Goal: Information Seeking & Learning: Find specific fact

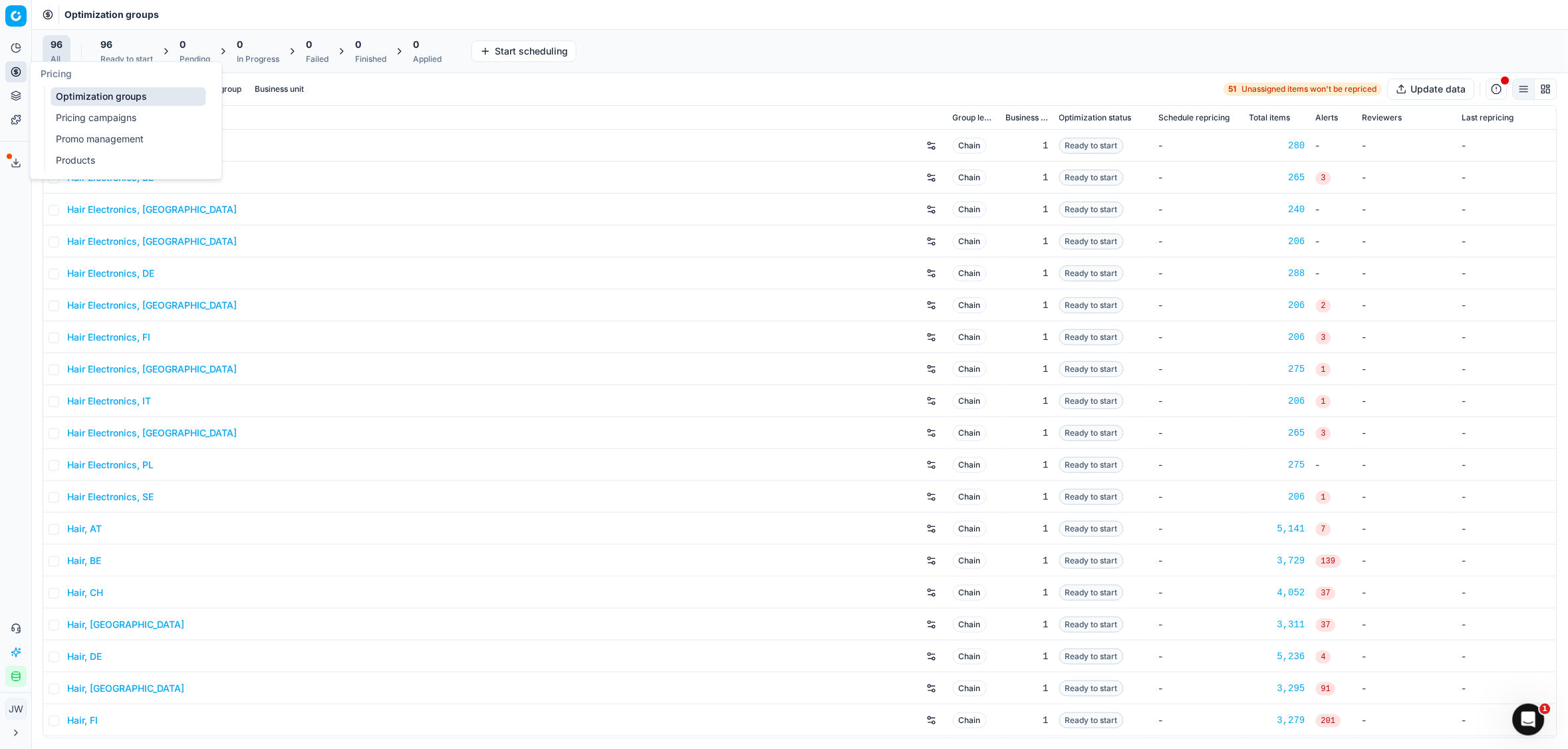
click at [72, 89] on link "Optimization groups" at bounding box center [128, 96] width 155 height 19
click at [103, 82] on input at bounding box center [140, 89] width 145 height 13
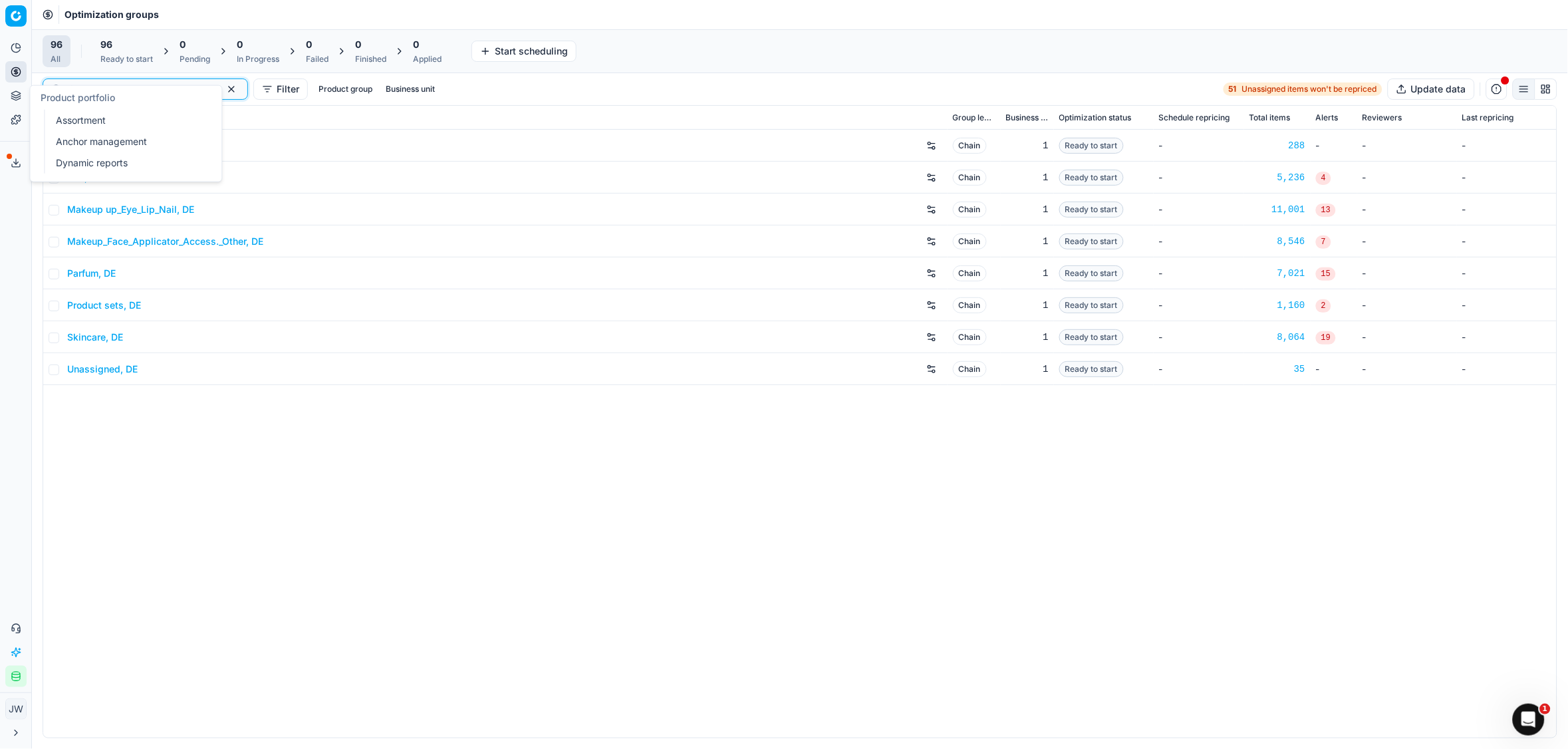
type input "de"
click at [17, 99] on icon at bounding box center [15, 98] width 9 height 2
click at [90, 123] on link "Assortment" at bounding box center [128, 120] width 155 height 19
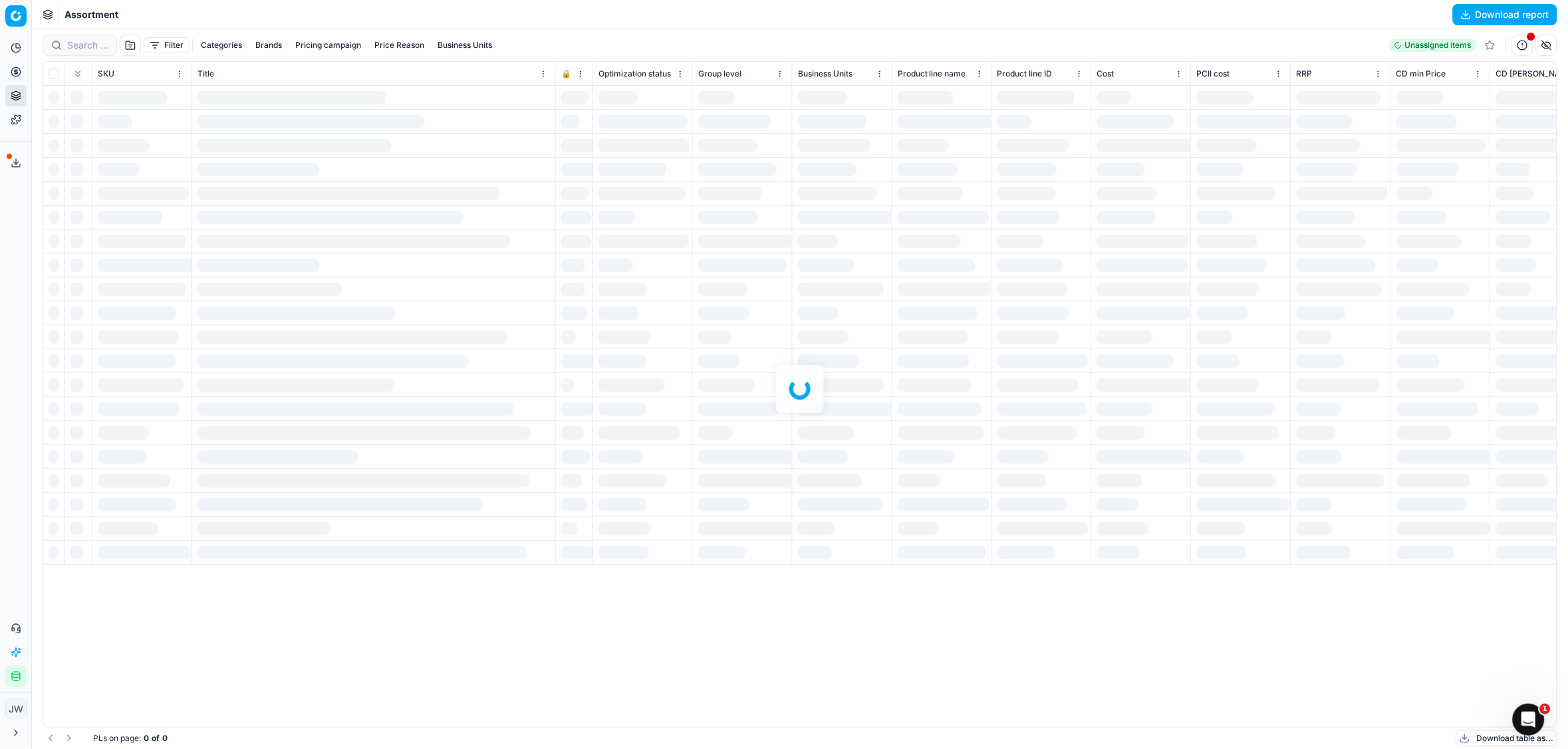
click at [81, 47] on div at bounding box center [800, 388] width 1537 height 719
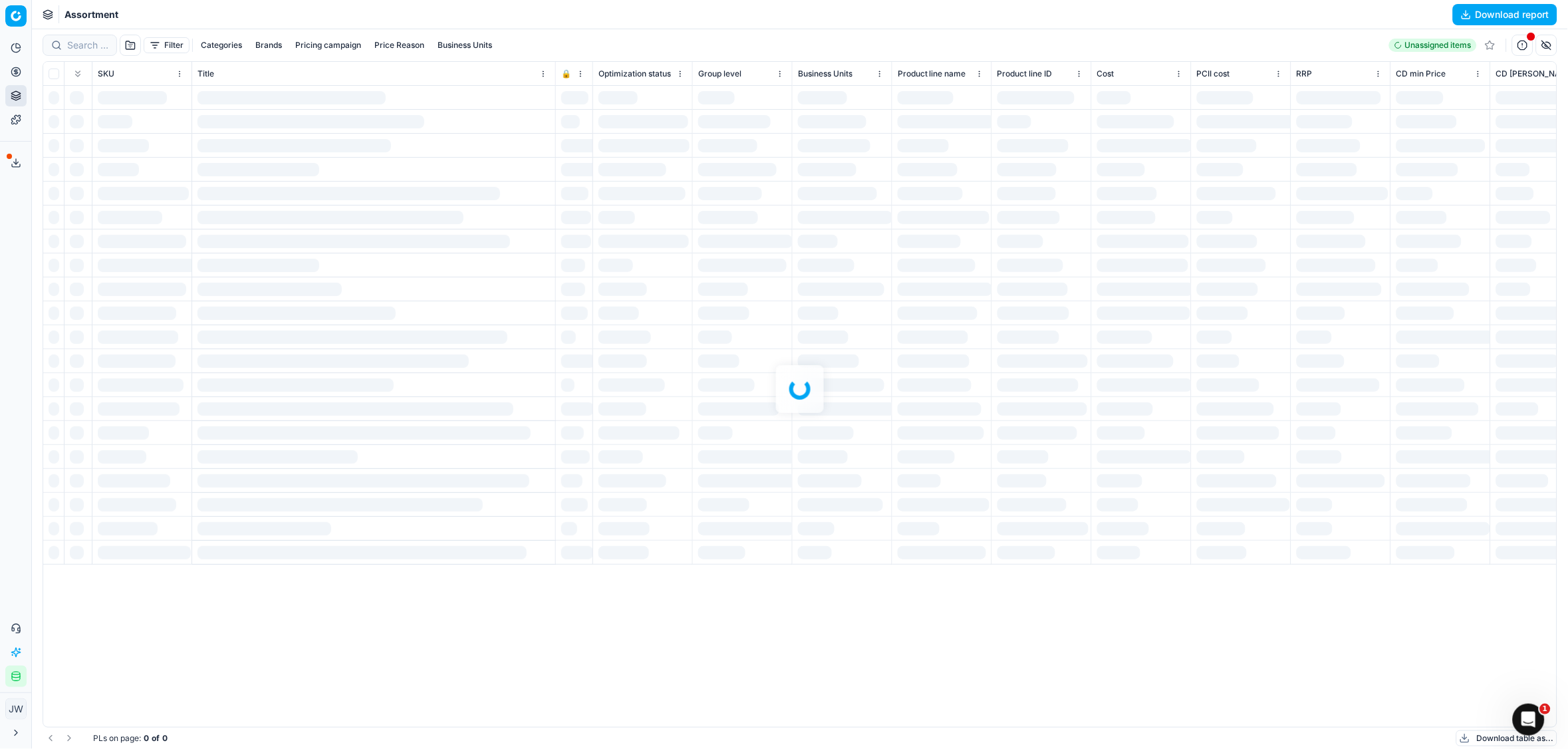
click at [81, 47] on div at bounding box center [800, 388] width 1537 height 719
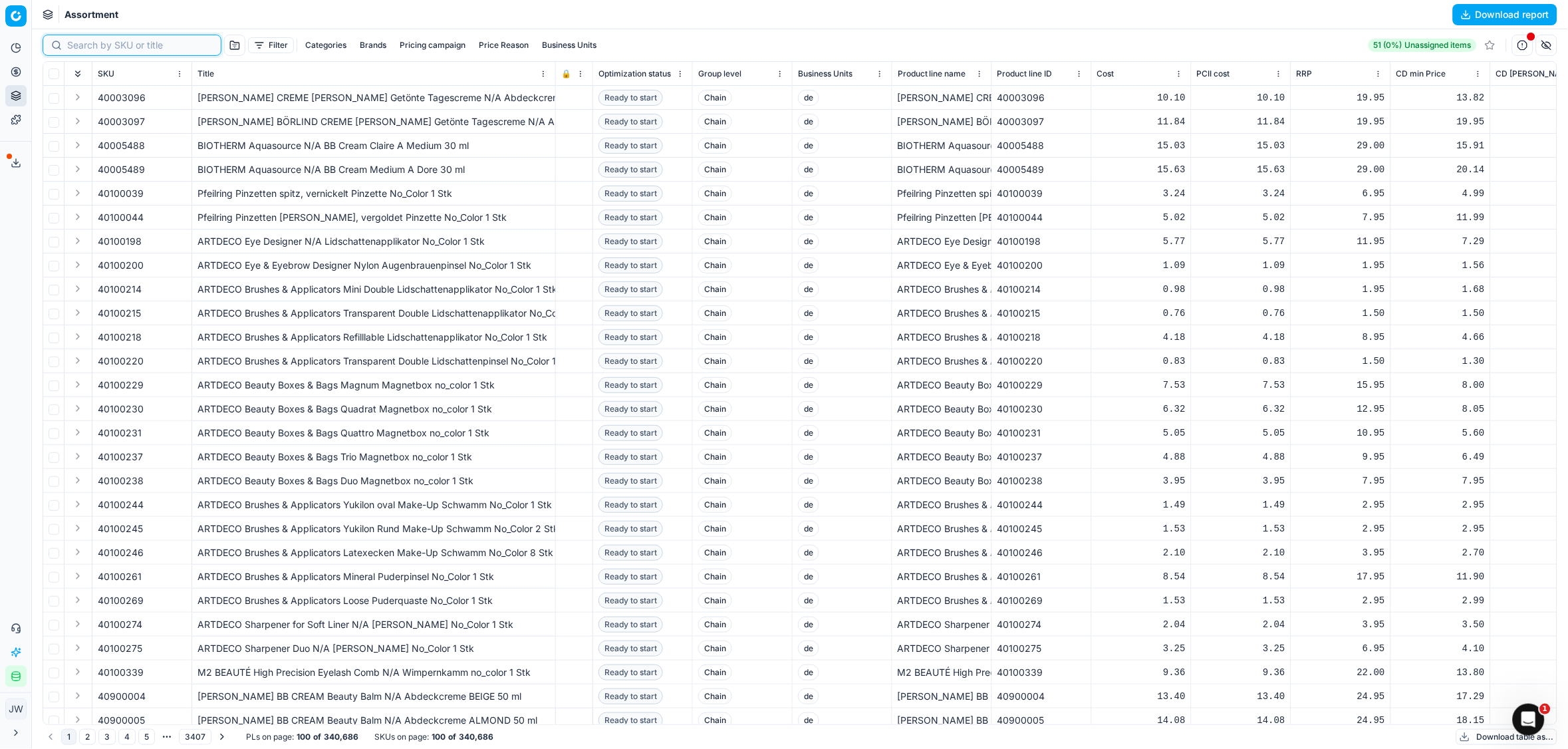
click at [81, 47] on input at bounding box center [140, 45] width 145 height 13
paste input "80041620-250"
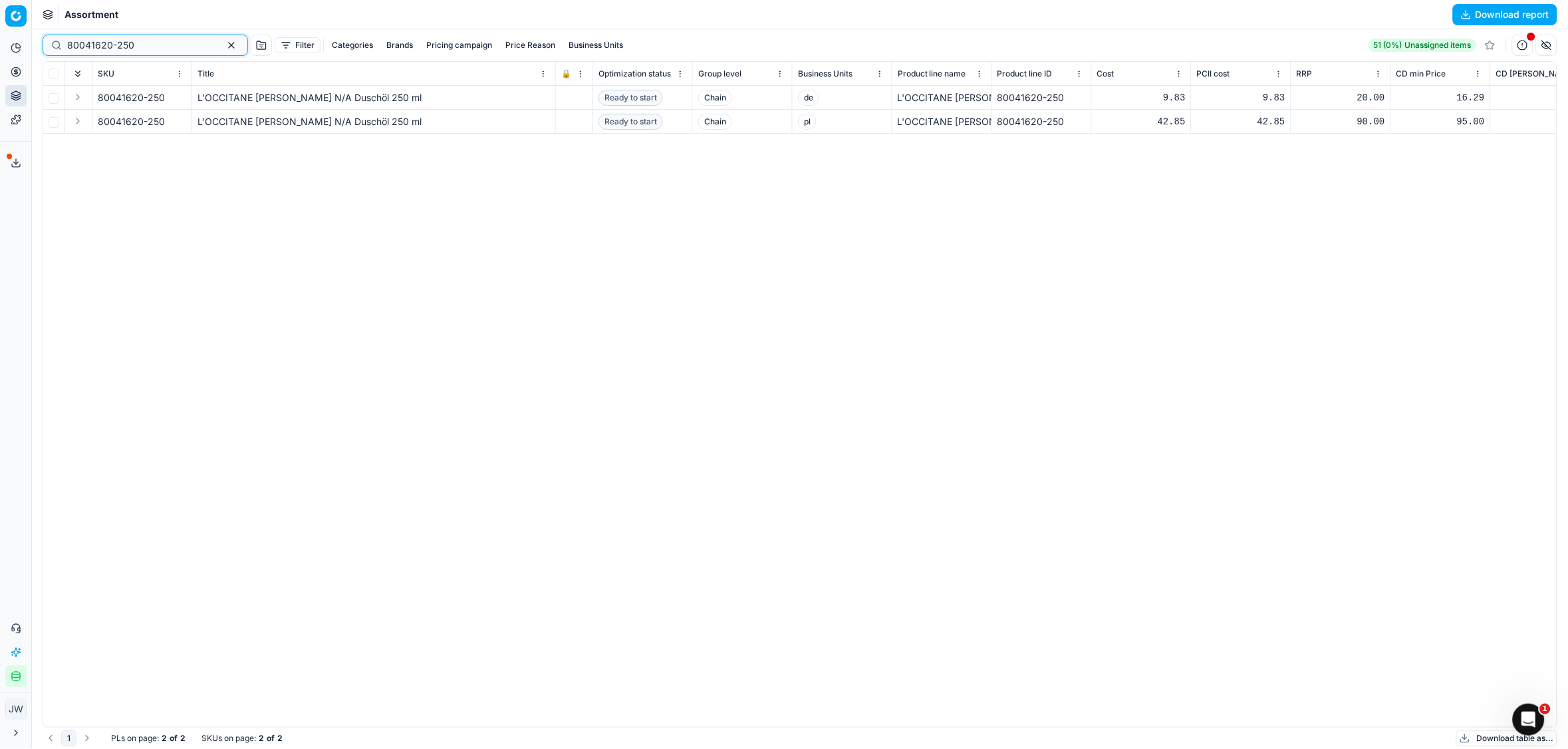
type input "80041620-250"
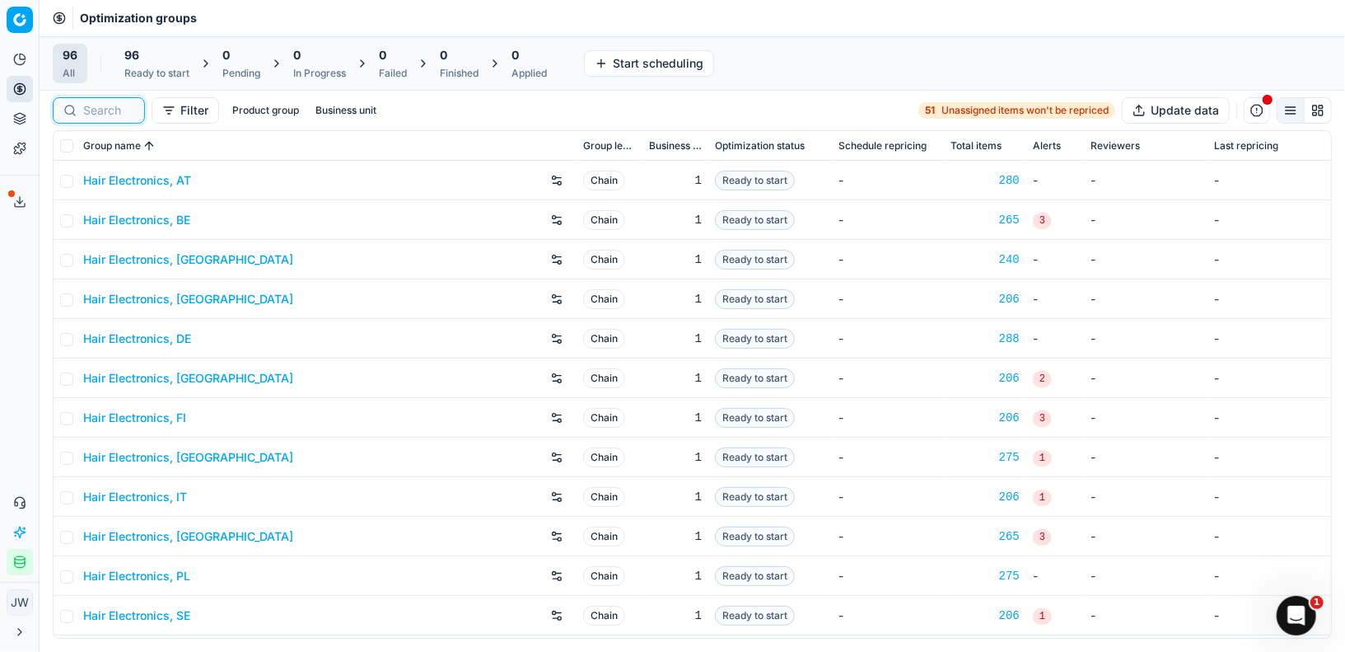
click at [108, 112] on input at bounding box center [108, 110] width 51 height 16
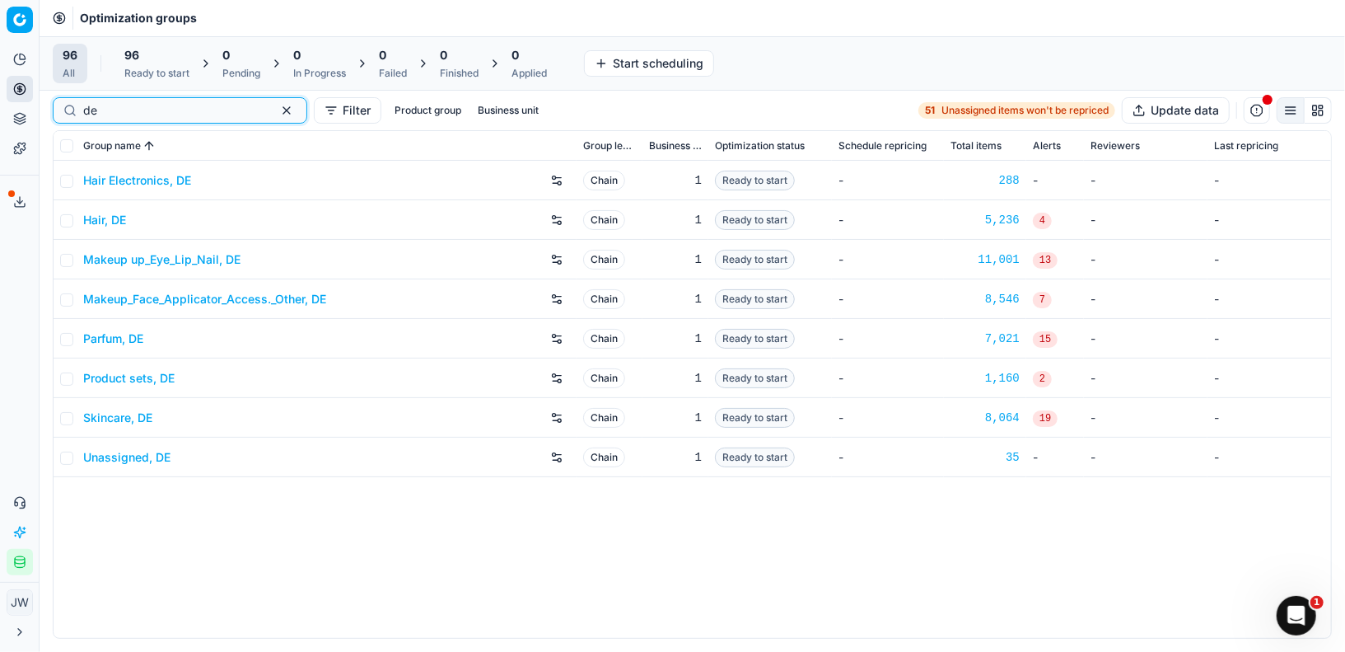
type input "de"
click at [113, 334] on link "Parfum, DE" at bounding box center [113, 338] width 60 height 16
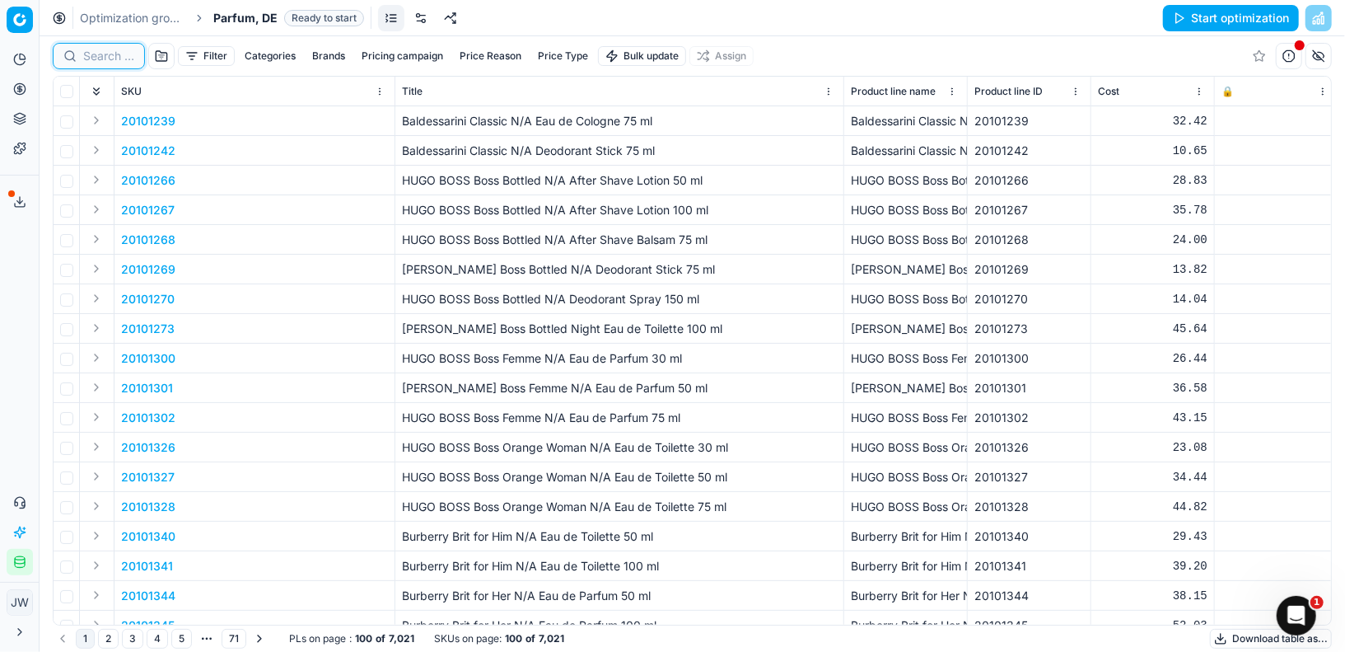
click at [115, 52] on input at bounding box center [108, 56] width 51 height 16
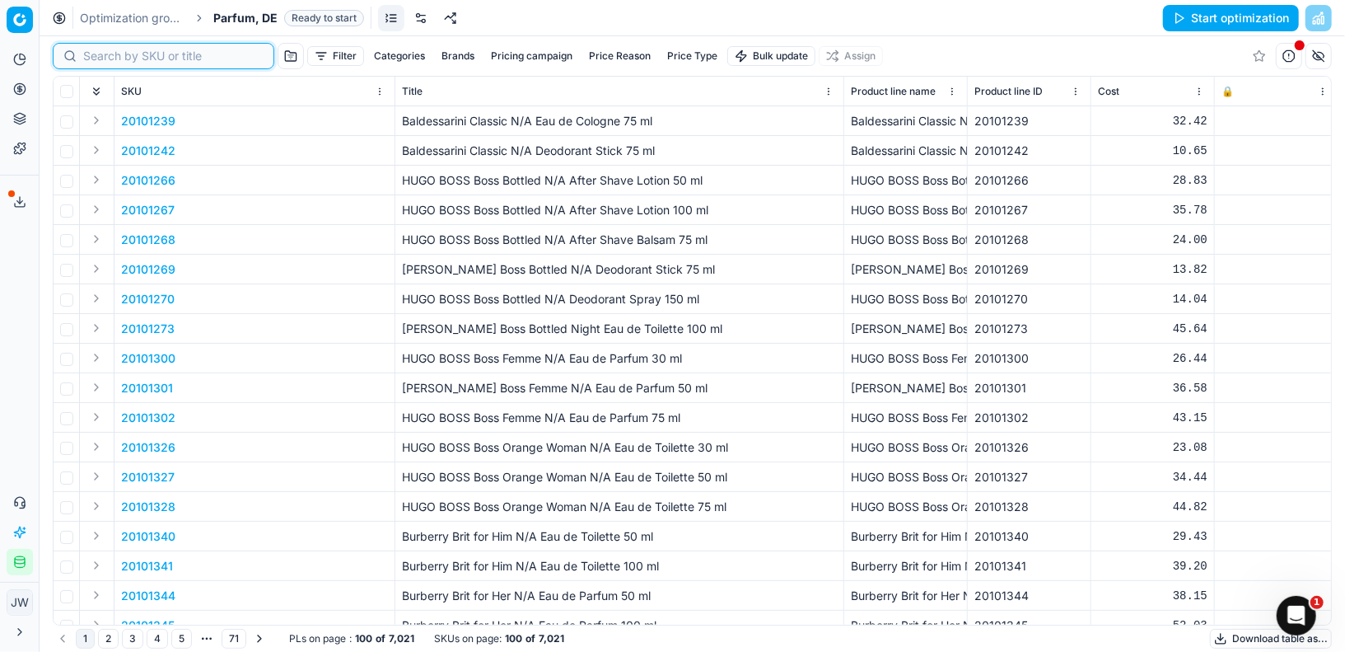
paste input "90015002-0023512"
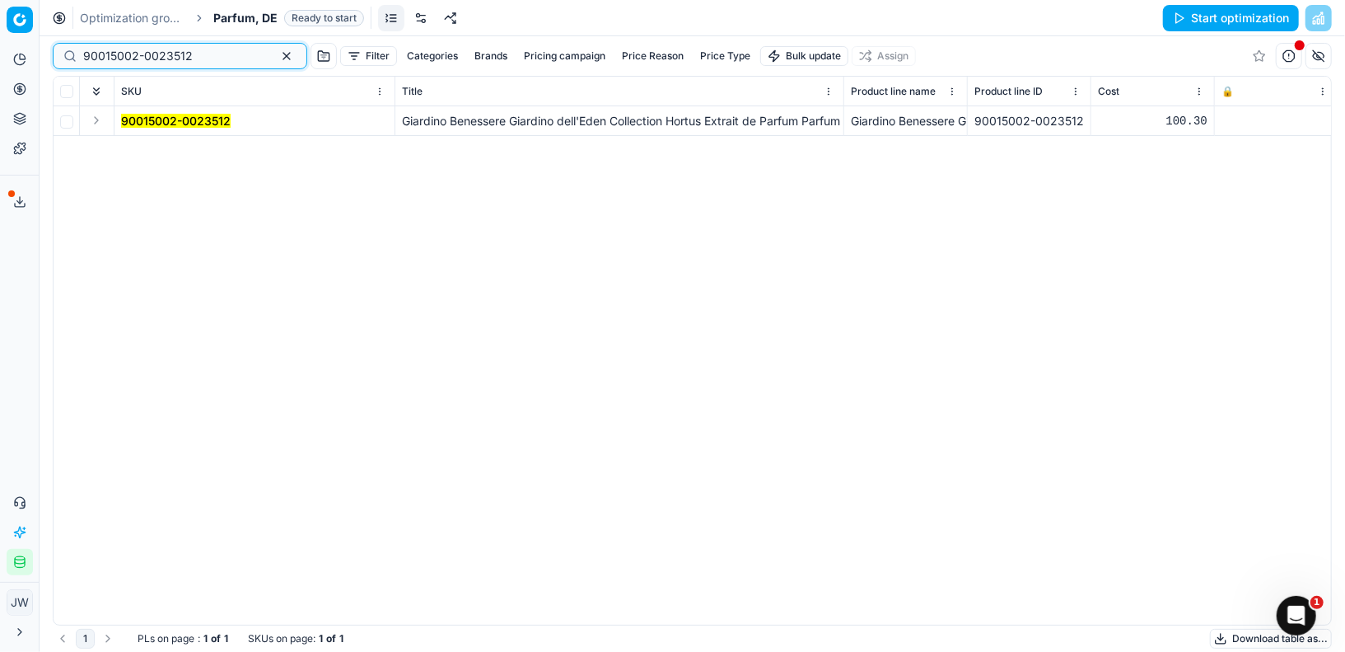
type input "90015002-0023512"
click at [95, 124] on button "Expand" at bounding box center [96, 120] width 20 height 20
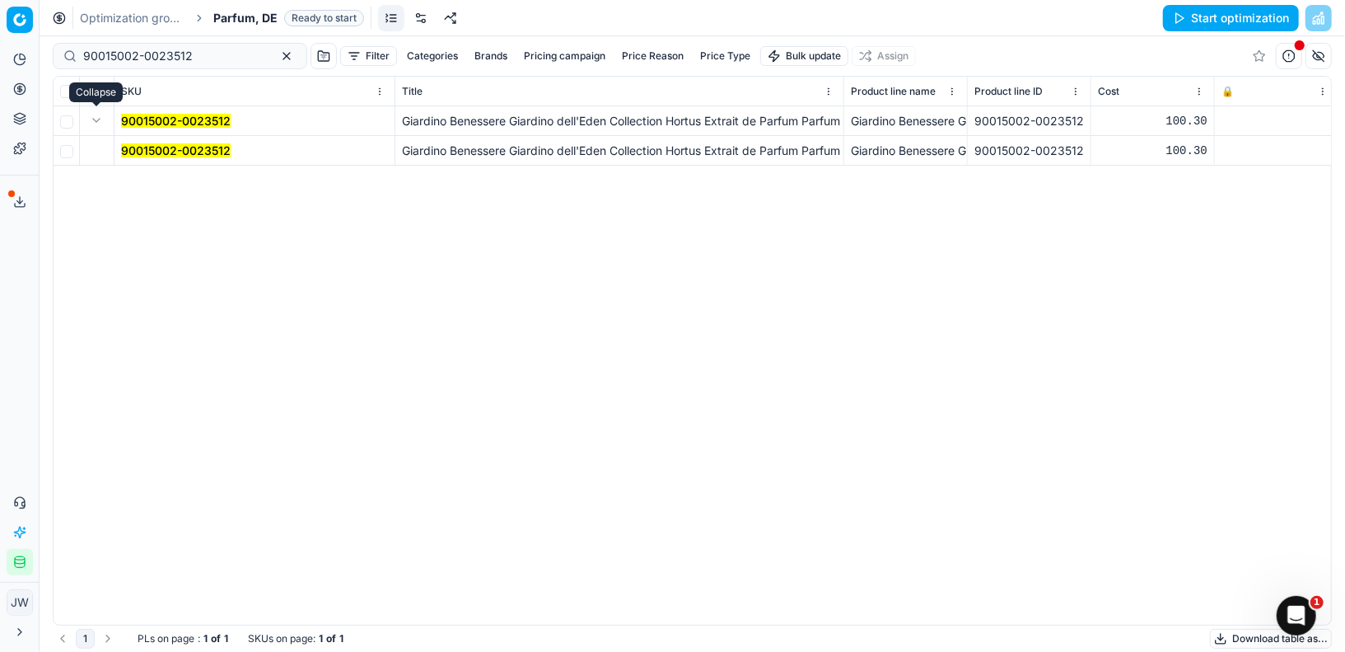
click at [132, 150] on mark "90015002-0023512" at bounding box center [176, 150] width 110 height 14
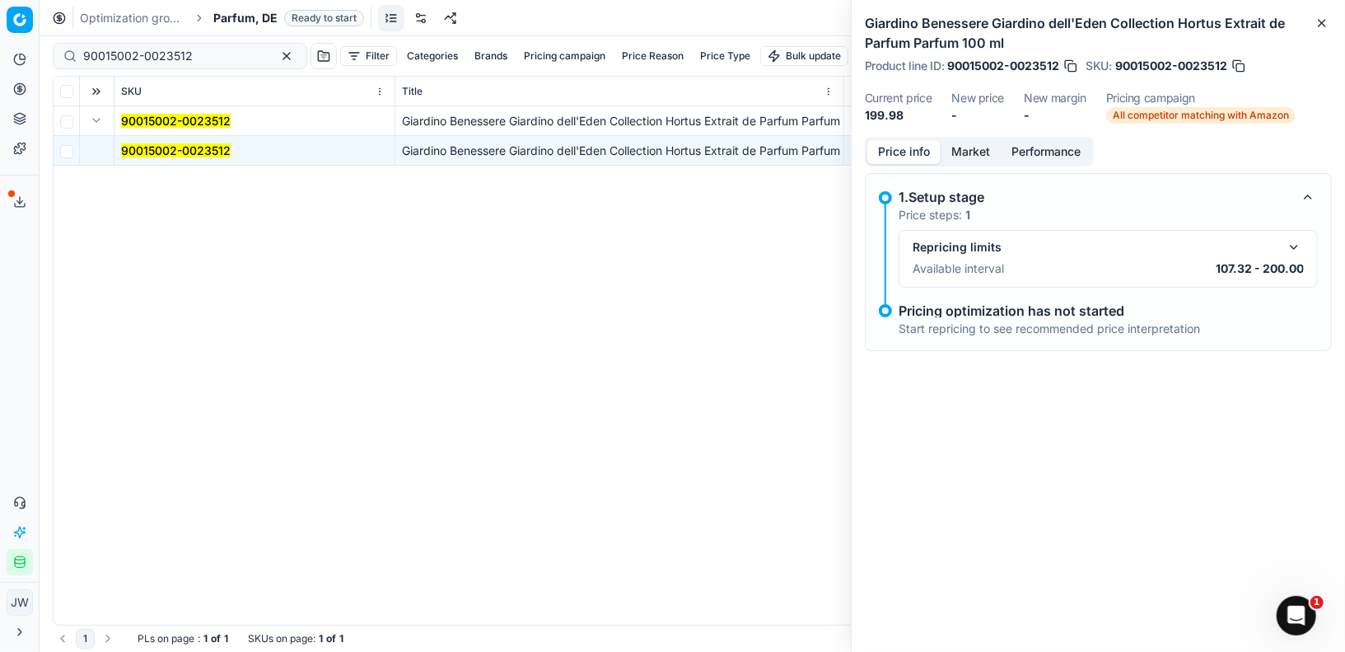
click at [969, 148] on button "Market" at bounding box center [971, 152] width 60 height 24
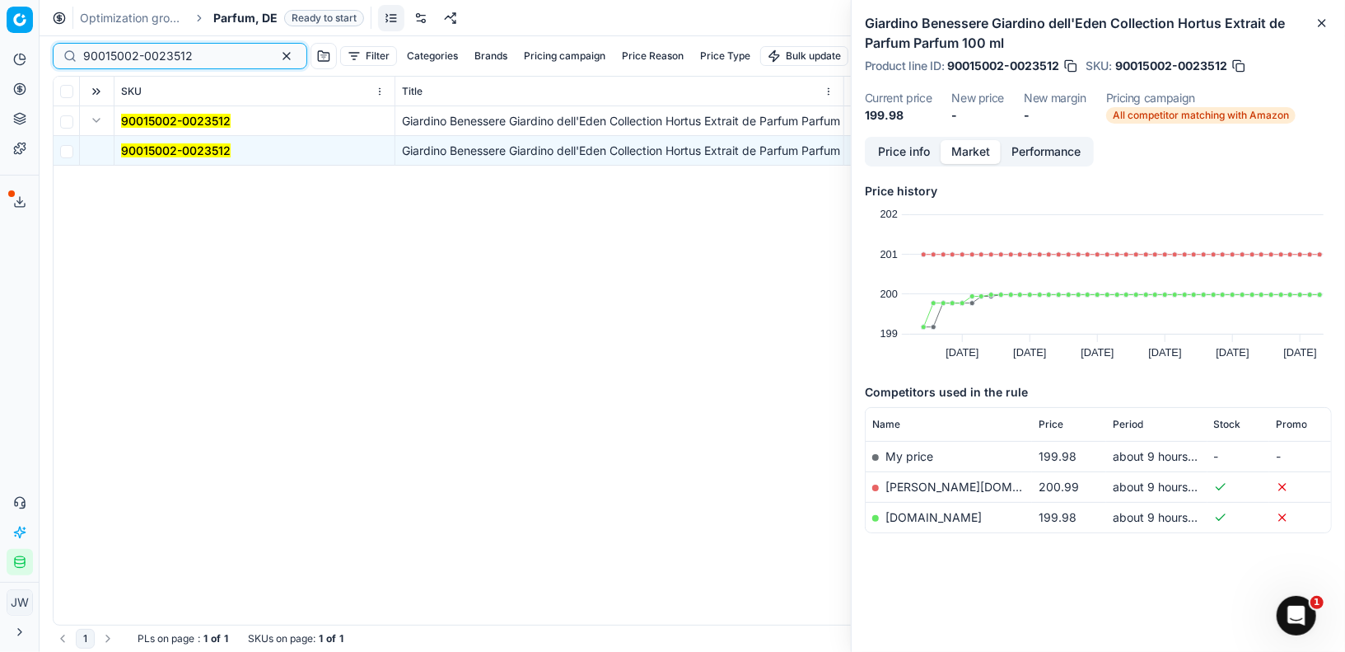
drag, startPoint x: 194, startPoint y: 50, endPoint x: 16, endPoint y: 34, distance: 178.7
click at [16, 34] on div "Pricing platform Analytics Pricing Product portfolio Templates Export service 8…" at bounding box center [672, 326] width 1345 height 652
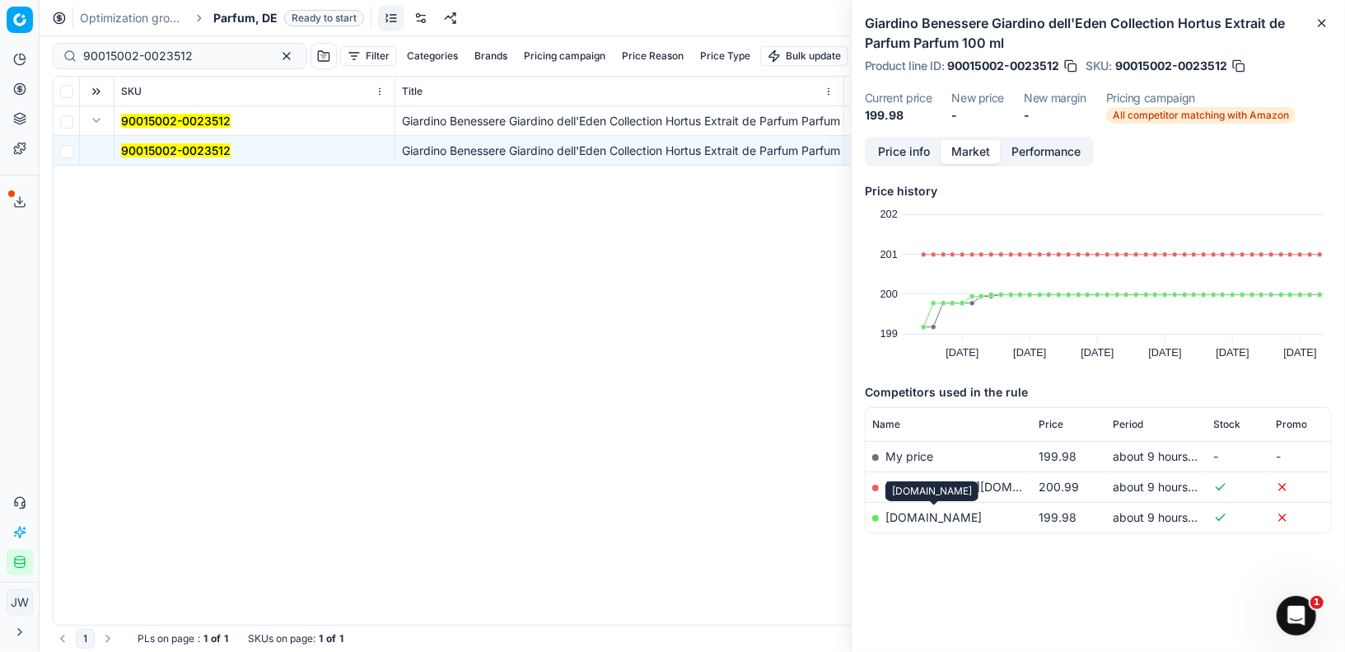
click at [928, 510] on link "parfumdreams.de" at bounding box center [934, 517] width 96 height 14
